Goal: Information Seeking & Learning: Learn about a topic

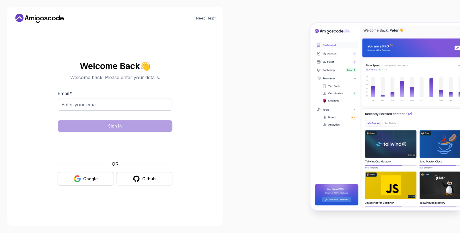
click at [99, 180] on button "Google" at bounding box center [86, 178] width 56 height 13
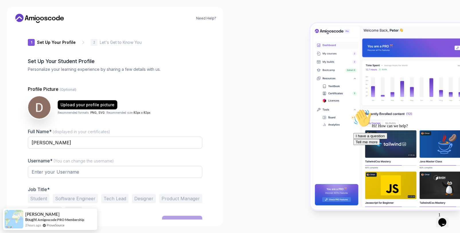
type input "sunnytiger4b7ba"
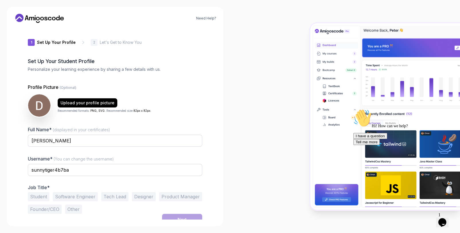
scroll to position [6, 0]
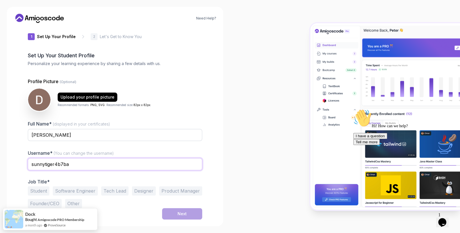
drag, startPoint x: 67, startPoint y: 166, endPoint x: 3, endPoint y: 150, distance: 65.3
click at [3, 150] on div "Need Help? 1 Set Up Your Profile 1 Set Up Your Profile 2 Let's Get to Know You …" at bounding box center [115, 116] width 230 height 233
type input "Dinesh0x03"
click at [30, 194] on button "Student" at bounding box center [39, 191] width 22 height 9
click at [177, 212] on button "Next" at bounding box center [182, 213] width 40 height 11
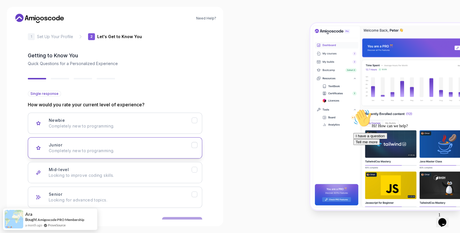
click at [98, 148] on p "Completely new to programming." at bounding box center [120, 151] width 143 height 6
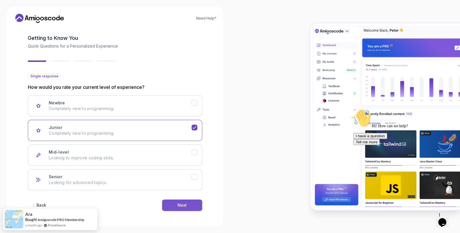
click at [178, 203] on div "Next" at bounding box center [182, 206] width 9 height 6
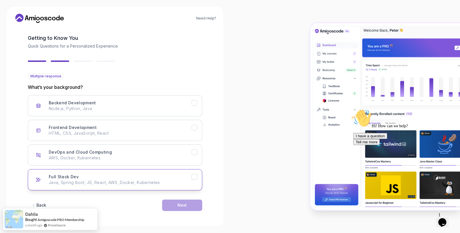
click at [137, 180] on p "Java, Spring Boot, JS, React, AWS, Docker, Kubernetes" at bounding box center [120, 183] width 143 height 6
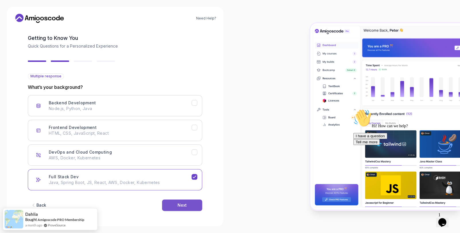
click at [188, 208] on button "Next" at bounding box center [182, 205] width 40 height 11
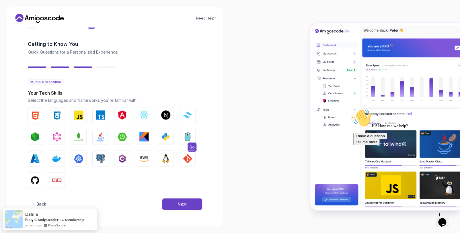
scroll to position [17, 0]
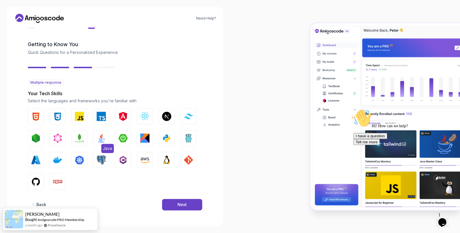
click at [100, 138] on img "button" at bounding box center [101, 138] width 9 height 9
click at [77, 115] on img "button" at bounding box center [79, 116] width 9 height 9
click at [59, 119] on img "button" at bounding box center [57, 116] width 9 height 9
click at [29, 121] on button "HTML" at bounding box center [36, 117] width 16 height 16
click at [84, 113] on img "button" at bounding box center [79, 116] width 9 height 9
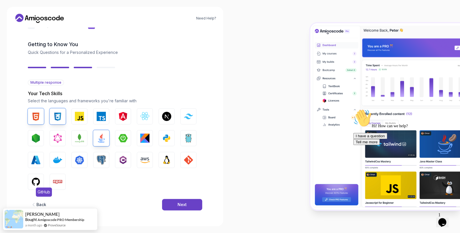
click at [39, 182] on img "button" at bounding box center [35, 181] width 9 height 9
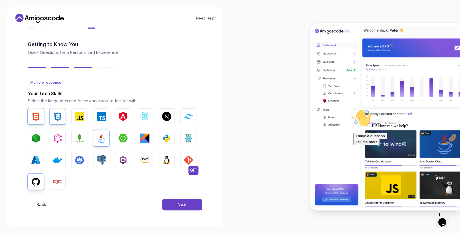
click at [194, 160] on button "GIT" at bounding box center [189, 160] width 16 height 16
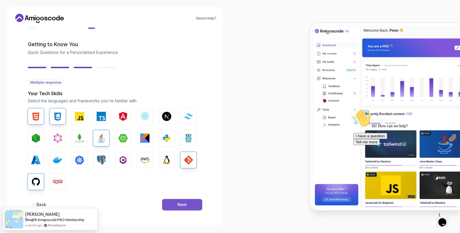
click at [183, 203] on div "Next" at bounding box center [182, 205] width 9 height 6
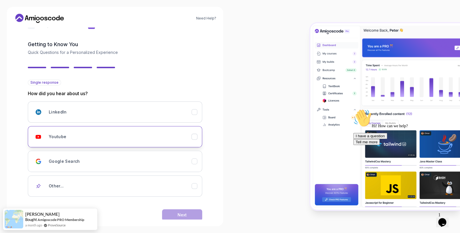
click at [123, 138] on div "Youtube" at bounding box center [120, 136] width 143 height 11
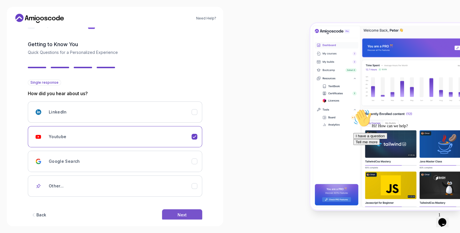
click at [183, 211] on button "Next" at bounding box center [182, 215] width 40 height 11
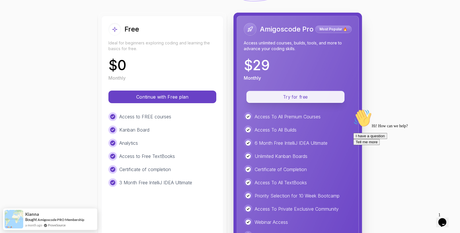
scroll to position [58, 0]
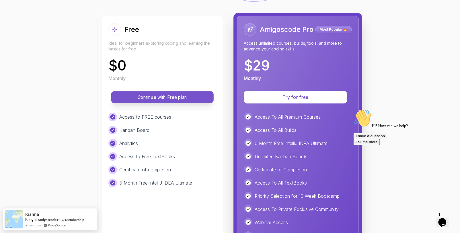
click at [171, 96] on p "Continue with Free plan" at bounding box center [163, 97] width 90 height 7
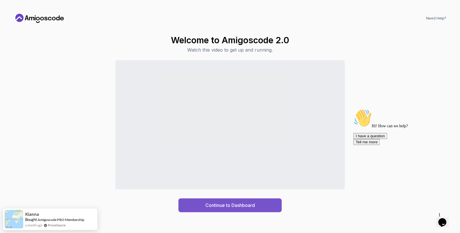
click at [238, 209] on button "Continue to Dashboard" at bounding box center [230, 206] width 103 height 14
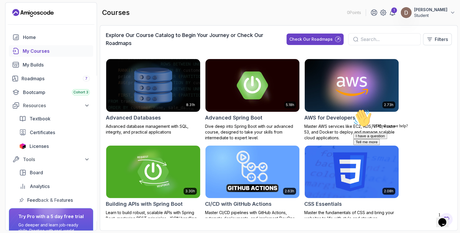
click at [371, 40] on input "text" at bounding box center [388, 39] width 55 height 7
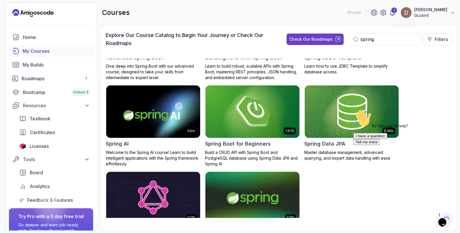
scroll to position [60, 0]
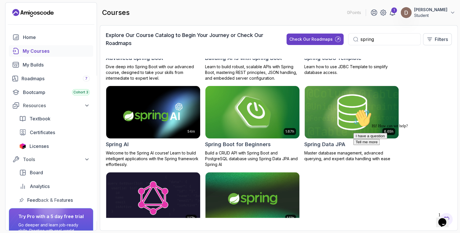
type input "spring"
click at [232, 143] on h2 "Spring Boot for Beginners" at bounding box center [238, 145] width 66 height 8
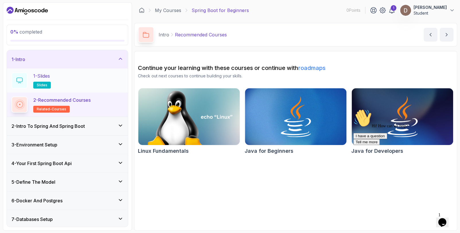
click at [64, 88] on div "1 - Slides slides" at bounding box center [67, 81] width 112 height 16
